Goal: Task Accomplishment & Management: Manage account settings

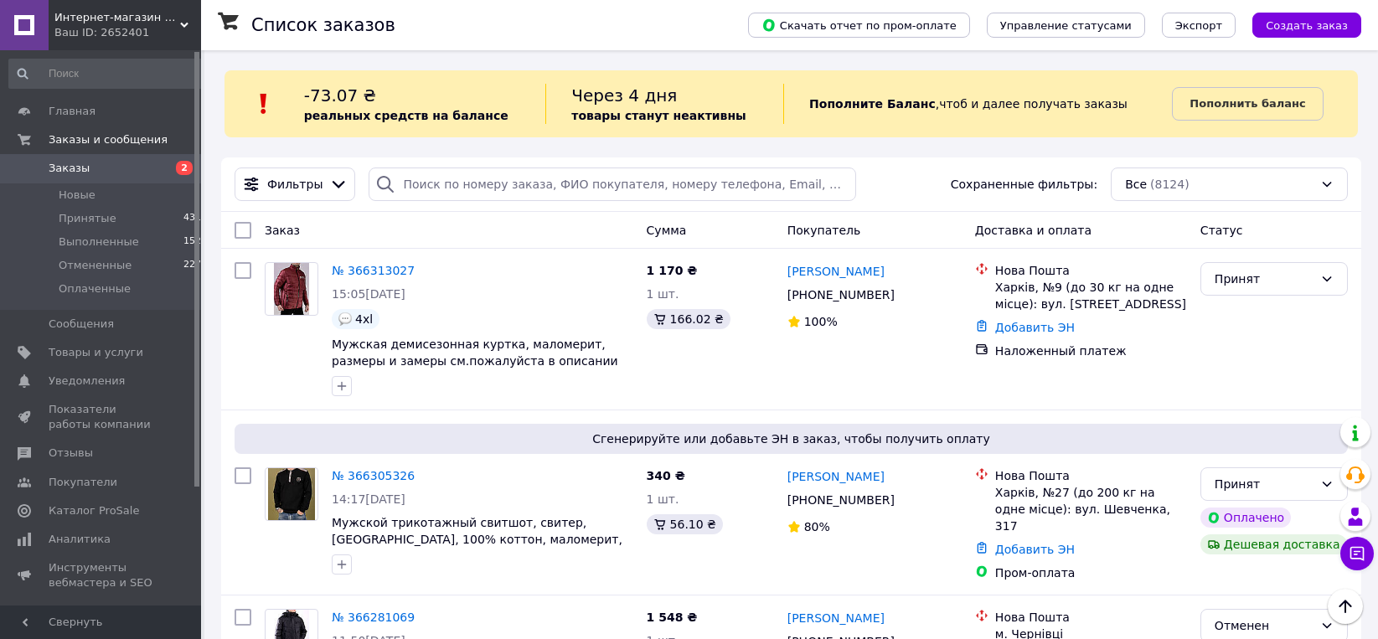
click at [68, 352] on span "Товары и услуги" at bounding box center [96, 352] width 95 height 15
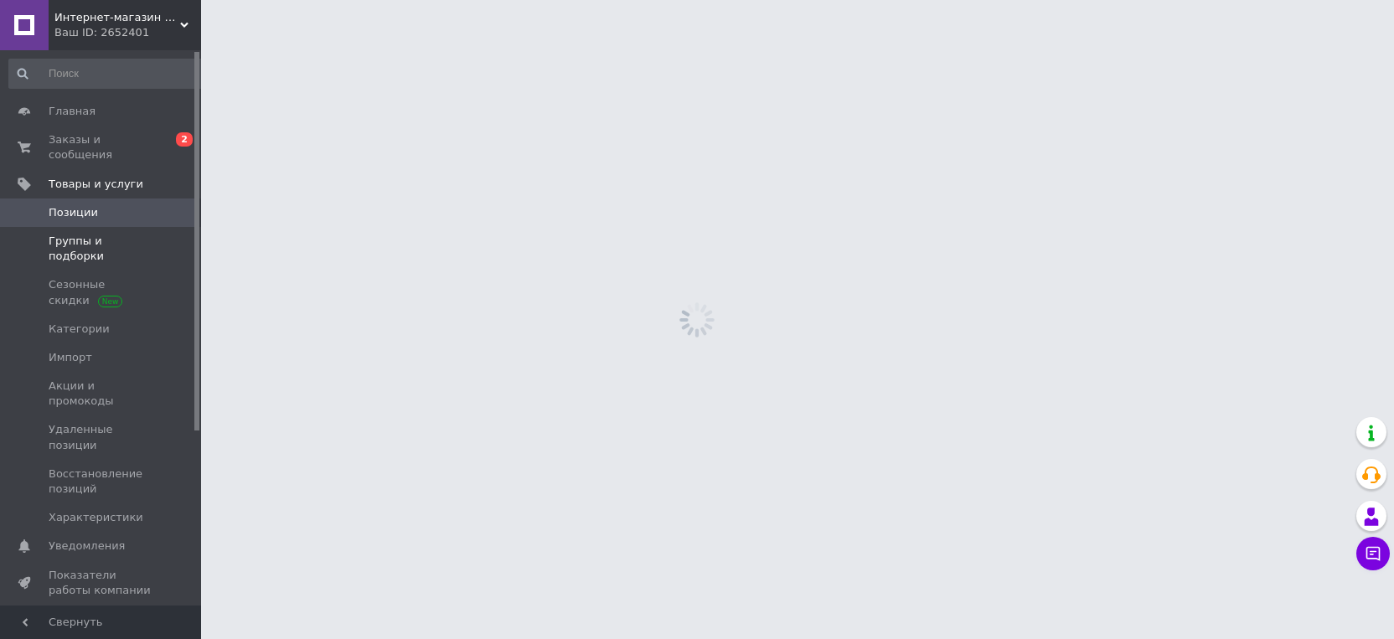
click at [111, 234] on span "Группы и подборки" at bounding box center [102, 249] width 106 height 30
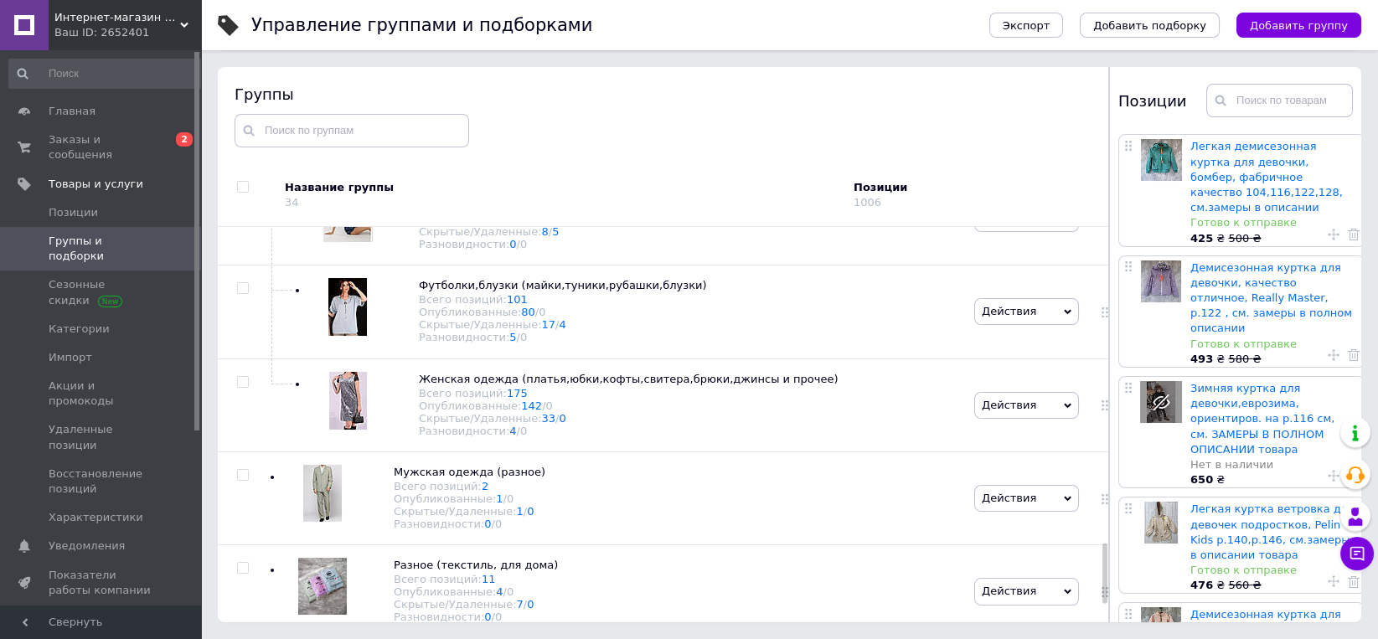
scroll to position [2142, 0]
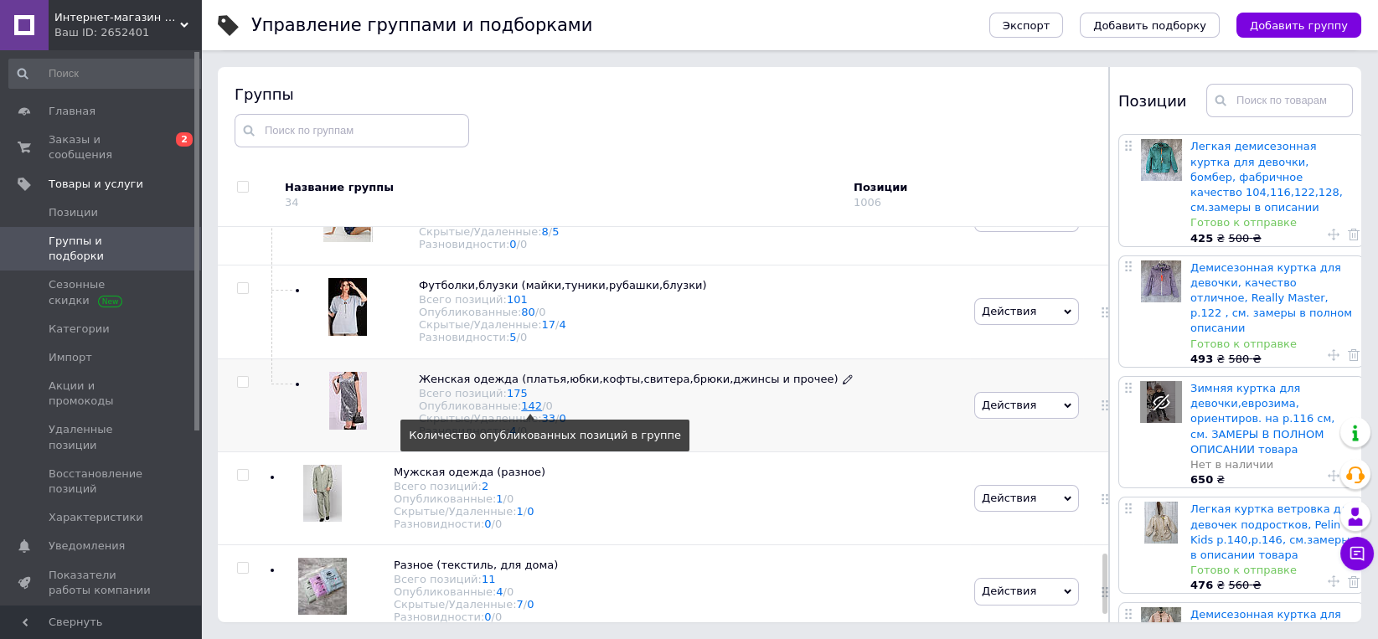
click at [525, 412] on link "142" at bounding box center [531, 406] width 21 height 13
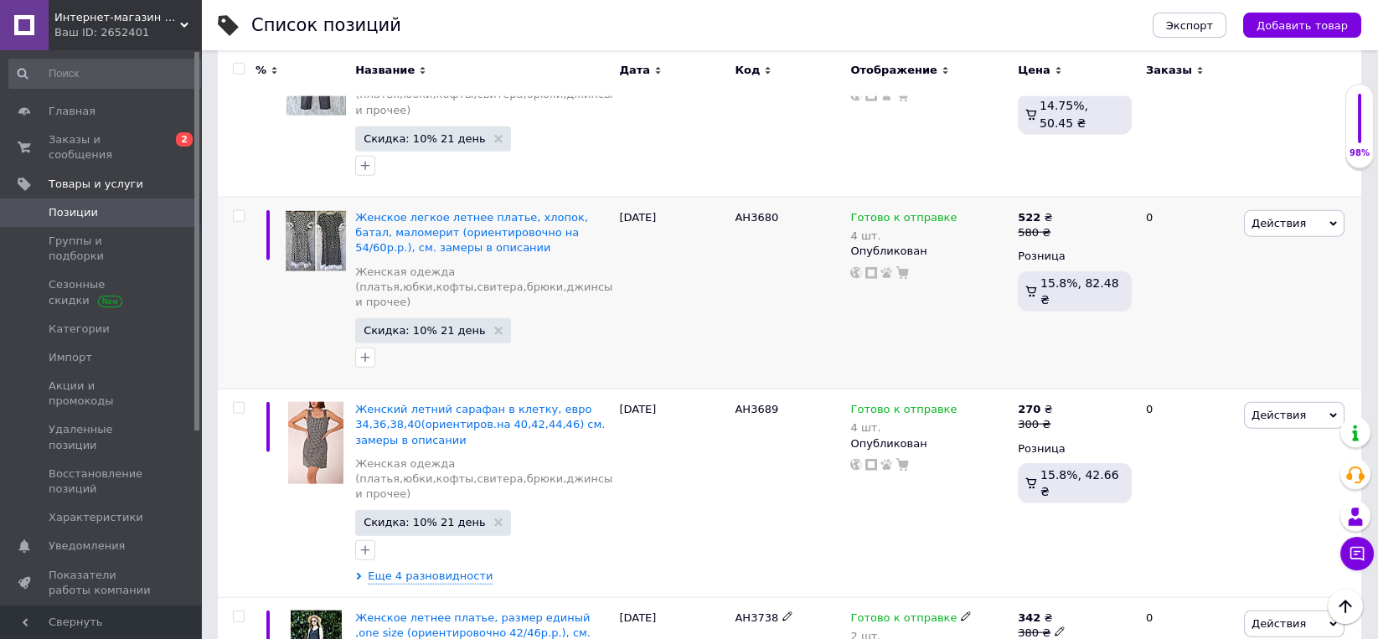
scroll to position [13421, 0]
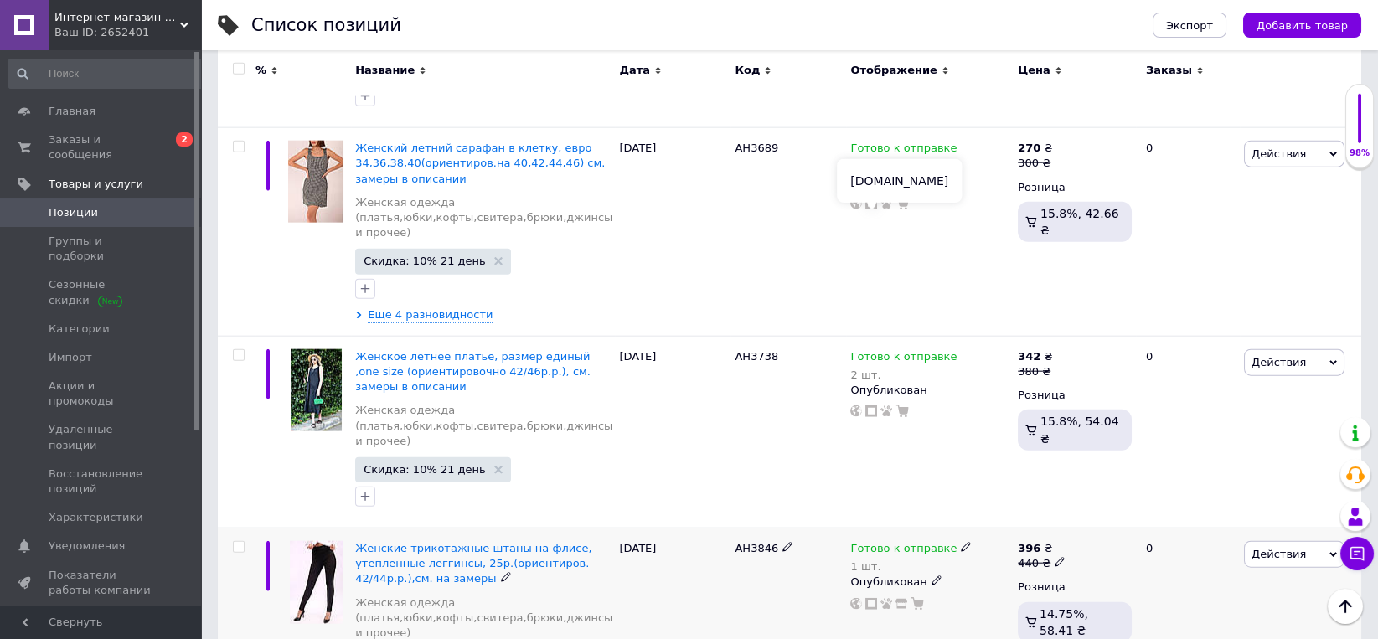
click at [875, 598] on icon at bounding box center [872, 604] width 12 height 12
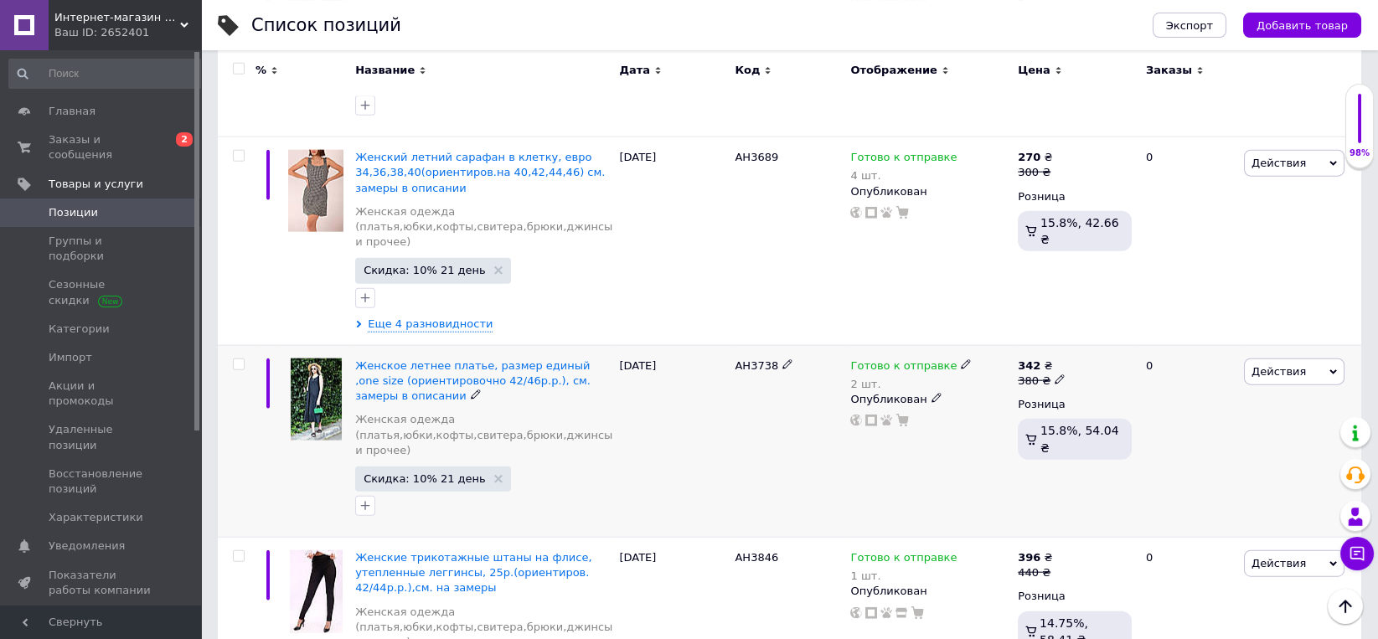
scroll to position [13247, 0]
